Goal: Task Accomplishment & Management: Use online tool/utility

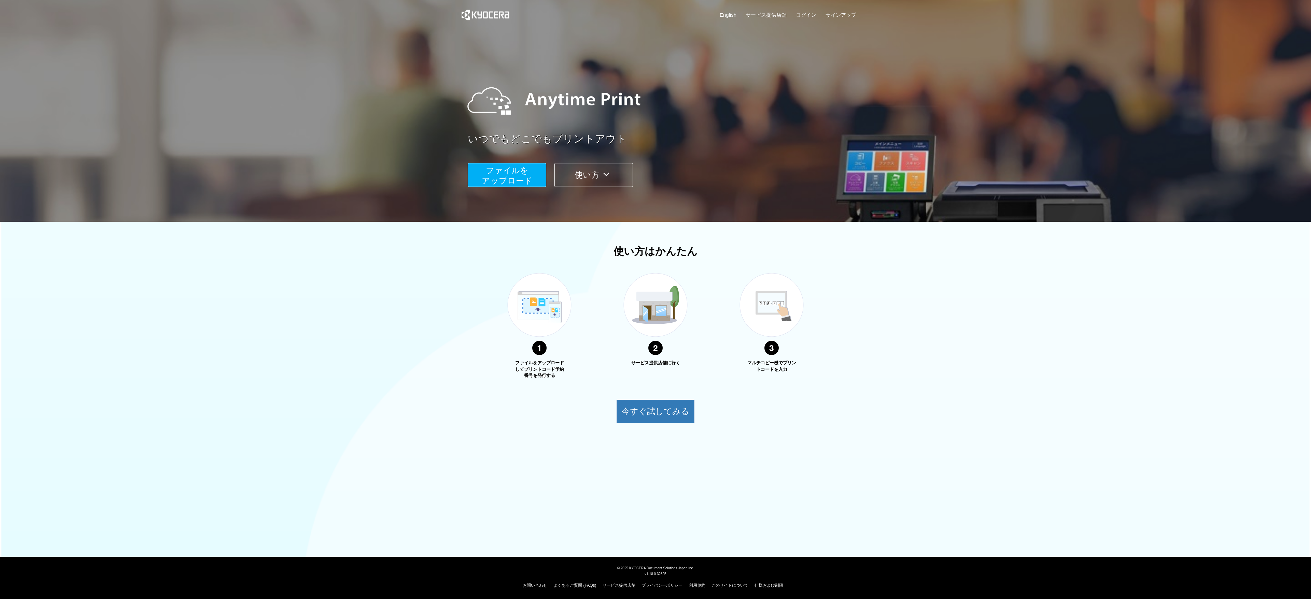
click at [533, 181] on button "ファイルを ​​アップロード" at bounding box center [507, 175] width 79 height 24
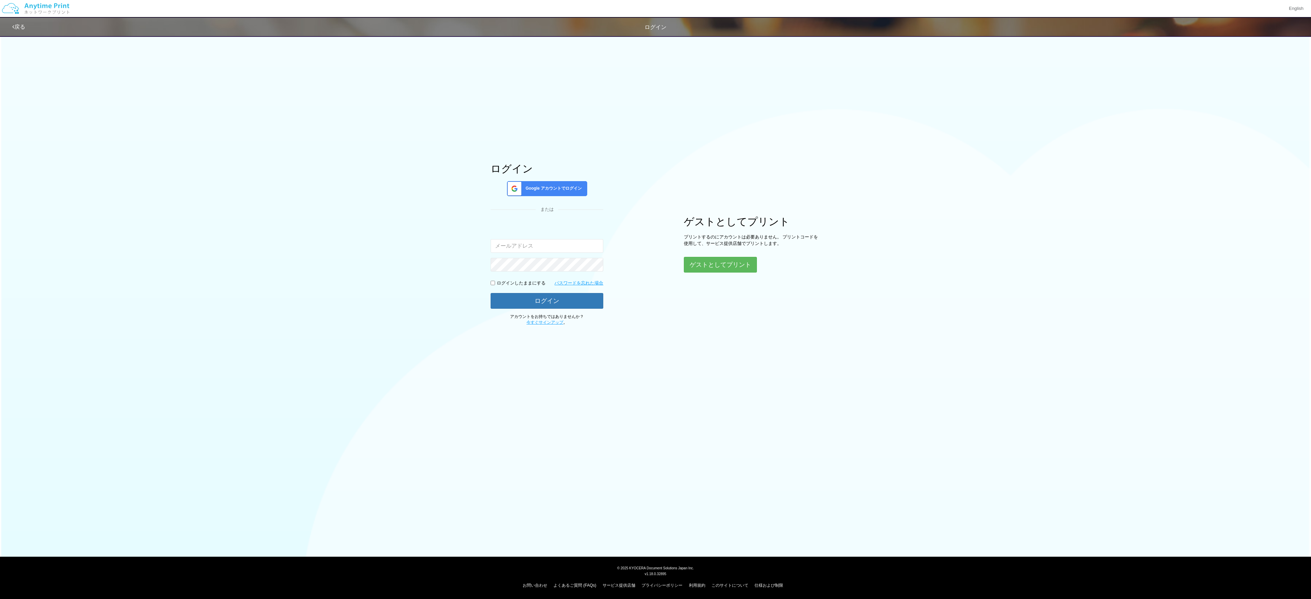
click at [543, 243] on input "email" at bounding box center [547, 246] width 113 height 14
click at [724, 252] on div "ゲストとしてプリント プリントするのにアカウントは必要ありません。 プリントコードを使用して、サービス提供店舗でプリントします。 ゲストとしてプリント" at bounding box center [752, 244] width 137 height 57
click at [724, 257] on div "ゲストとしてプリント プリントするのにアカウントは必要ありません。 プリントコードを使用して、サービス提供店舗でプリントします。 ゲストとしてプリント" at bounding box center [752, 244] width 137 height 56
click at [723, 266] on button "ゲストとしてプリント" at bounding box center [720, 264] width 72 height 15
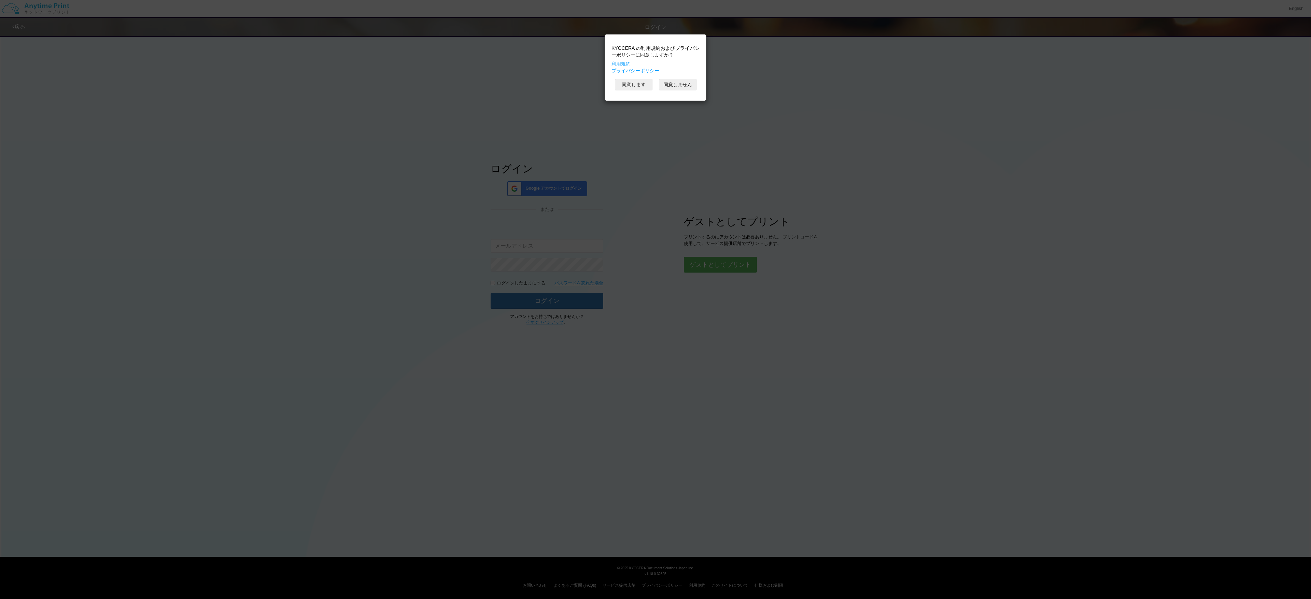
click at [632, 86] on button "同意します" at bounding box center [634, 85] width 38 height 12
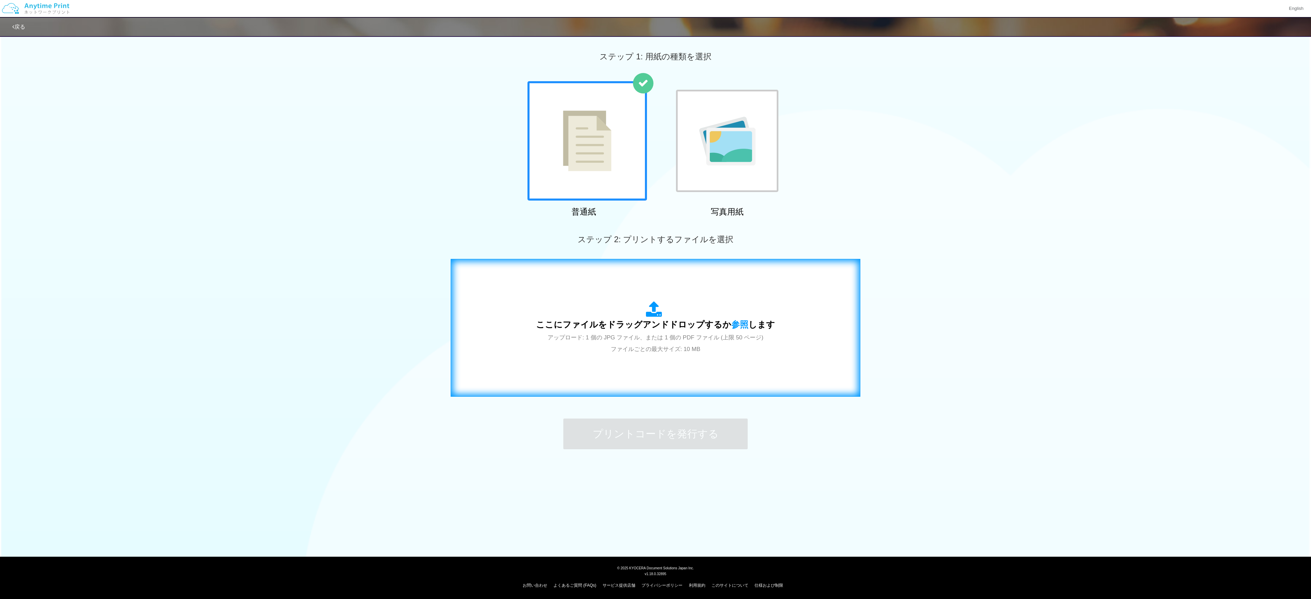
click at [642, 301] on div "ここにファイルをドラッグアンドドロップするか 参照 します アップロード: 1 個の JPG ファイル、または 1 個の PDF ファイル (上限 50 ペー…" at bounding box center [655, 327] width 239 height 53
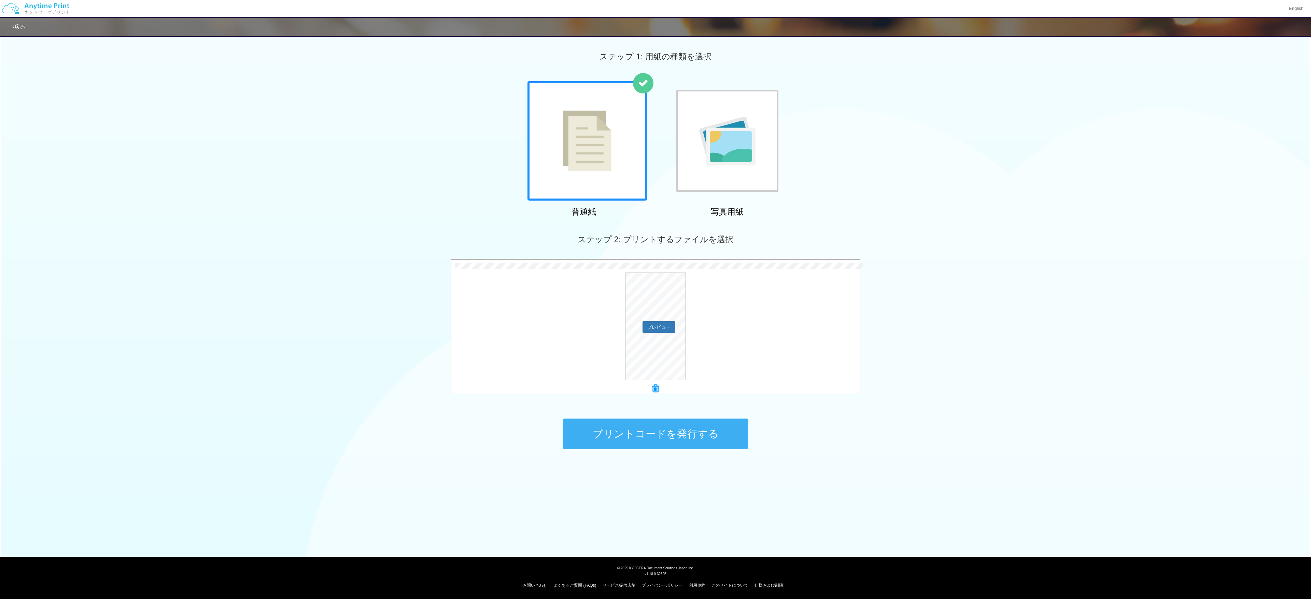
click at [586, 342] on div "プレビュー" at bounding box center [655, 327] width 408 height 108
click at [625, 431] on button "プリントコードを発行する" at bounding box center [655, 434] width 184 height 31
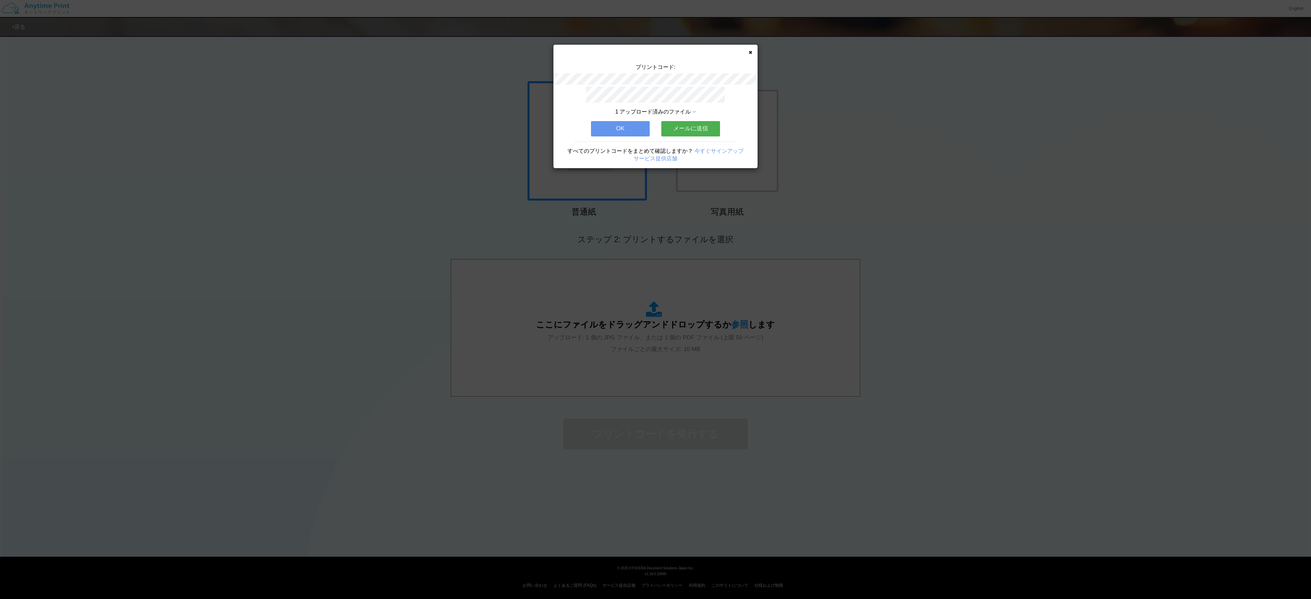
click at [682, 128] on button "メールに送信" at bounding box center [690, 128] width 59 height 15
click at [664, 101] on input "email" at bounding box center [655, 108] width 143 height 14
type input "[EMAIL_ADDRESS][DOMAIN_NAME]"
click at [688, 127] on button "送信" at bounding box center [690, 126] width 59 height 15
click at [679, 130] on button "OK" at bounding box center [655, 128] width 59 height 15
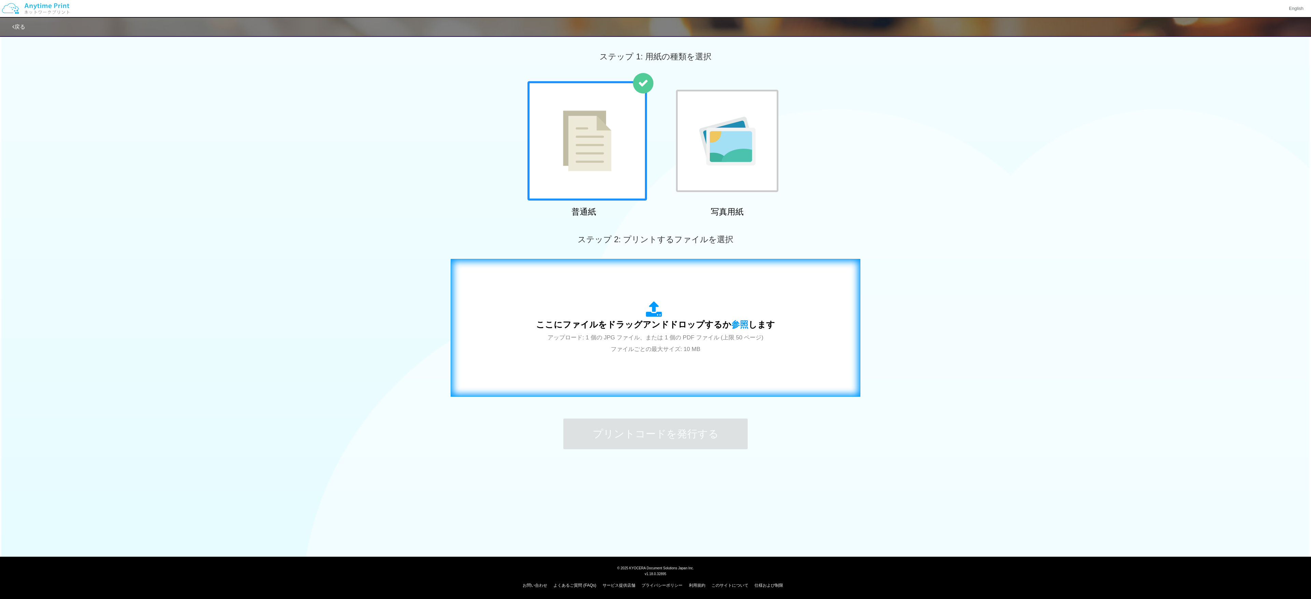
click at [647, 338] on span "アップロード: 1 個の JPG ファイル、または 1 個の PDF ファイル (上限 50 ページ) ファイルごとの最大サイズ: 10 MB" at bounding box center [656, 344] width 216 height 18
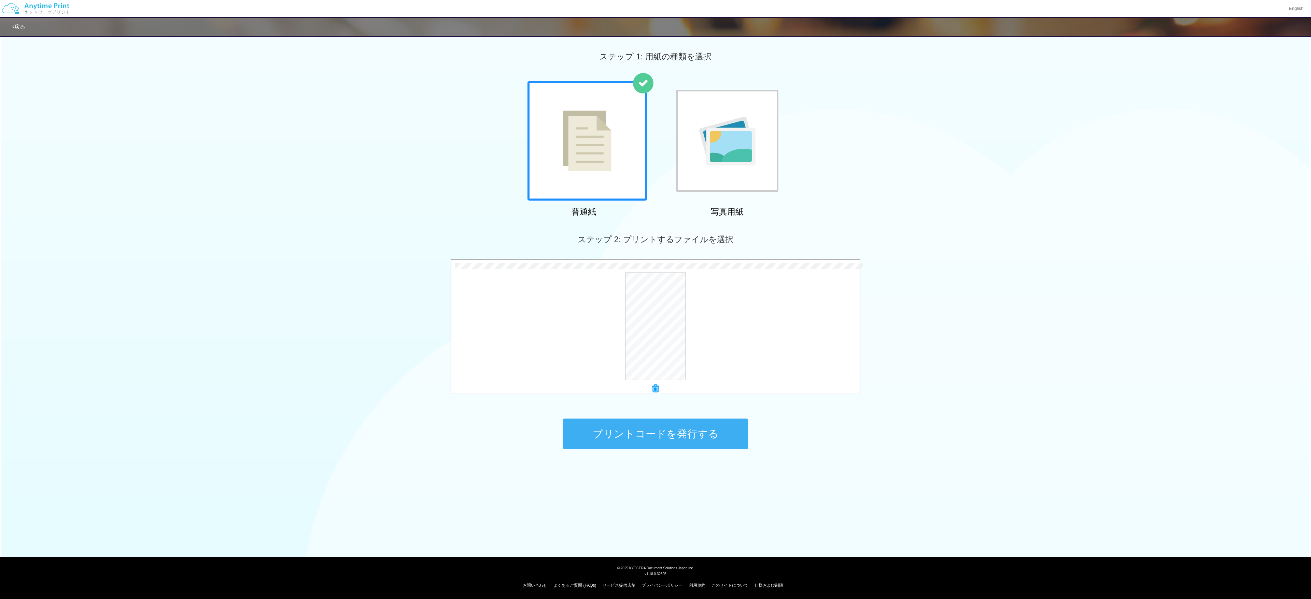
click at [652, 428] on button "プリントコードを発行する" at bounding box center [655, 434] width 184 height 31
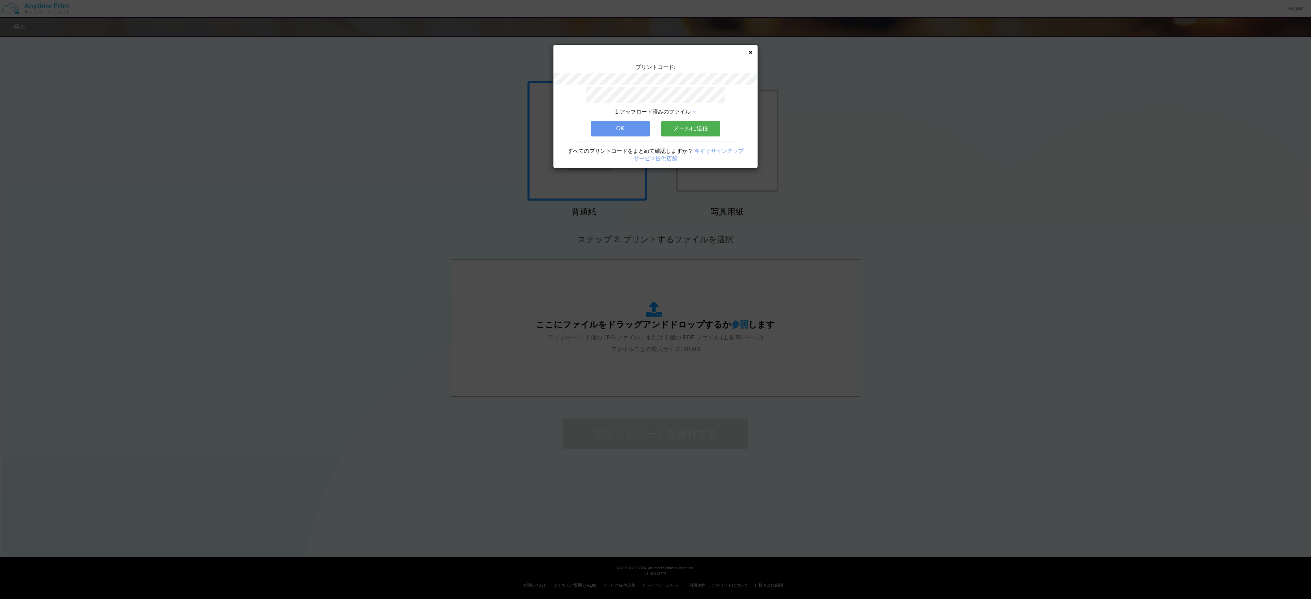
click at [676, 129] on button "メールに送信" at bounding box center [690, 128] width 59 height 15
click at [684, 123] on button "送信" at bounding box center [690, 126] width 59 height 15
click at [672, 125] on button "OK" at bounding box center [655, 128] width 59 height 15
